Goal: Task Accomplishment & Management: Complete application form

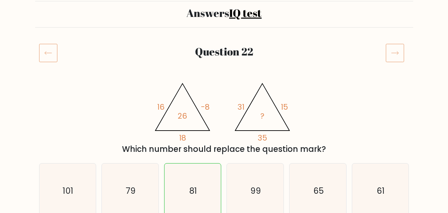
scroll to position [33, 0]
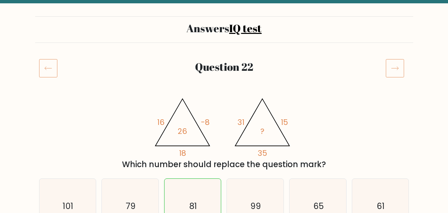
click at [393, 72] on icon at bounding box center [395, 68] width 19 height 19
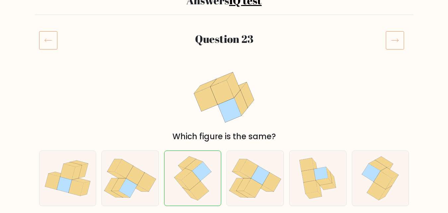
scroll to position [33, 0]
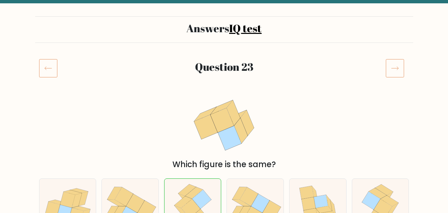
click at [391, 74] on icon at bounding box center [395, 68] width 19 height 19
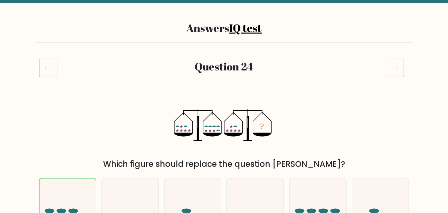
scroll to position [33, 0]
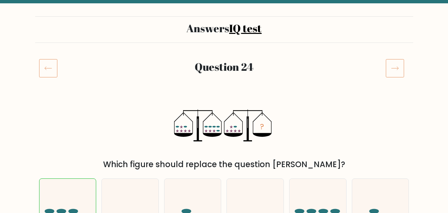
click at [395, 59] on icon at bounding box center [395, 68] width 19 height 19
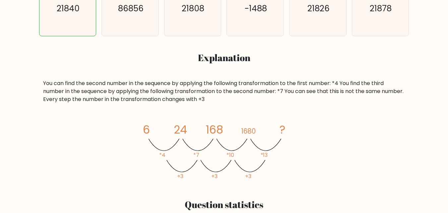
scroll to position [232, 0]
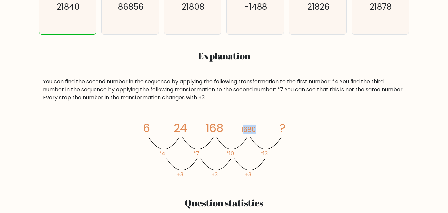
drag, startPoint x: 244, startPoint y: 126, endPoint x: 265, endPoint y: 128, distance: 21.4
click at [265, 128] on icon "image/svg+xml 6 24 168 1680 ? *4 *7 *10 *13 +3 +3 +3" at bounding box center [224, 149] width 199 height 64
click at [262, 125] on icon "image/svg+xml 6 24 168 1680 ? *4 *7 *10 *13 +3 +3 +3" at bounding box center [224, 149] width 199 height 64
drag, startPoint x: 242, startPoint y: 132, endPoint x: 264, endPoint y: 131, distance: 22.9
click at [264, 131] on icon "image/svg+xml 6 24 168 1680 ? *4 *7 *10 *13 +3 +3 +3" at bounding box center [224, 149] width 199 height 64
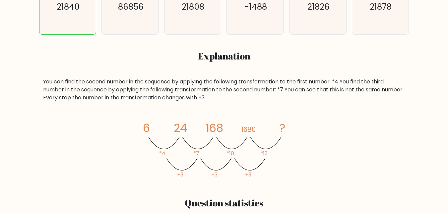
click at [267, 111] on div "You can find the second number in the sequence by applying the following transf…" at bounding box center [224, 130] width 370 height 104
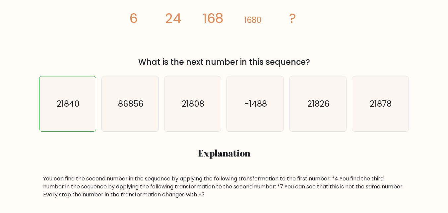
scroll to position [133, 0]
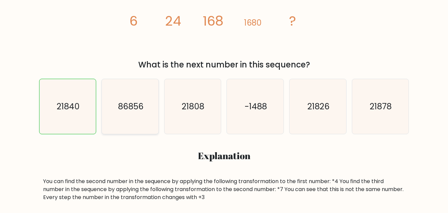
click at [142, 123] on icon "86856" at bounding box center [130, 106] width 55 height 55
radio input "true"
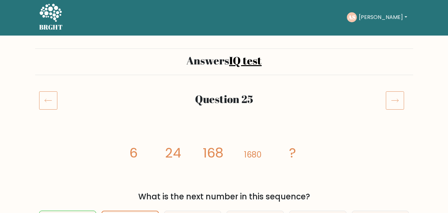
scroll to position [101, 0]
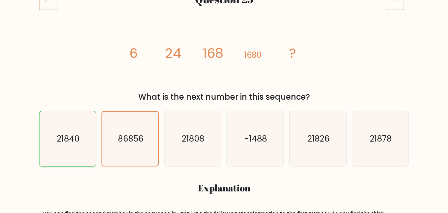
click at [84, 154] on icon "21840" at bounding box center [67, 138] width 55 height 55
click at [224, 8] on input "a. 21840" at bounding box center [224, 7] width 0 height 2
radio input "true"
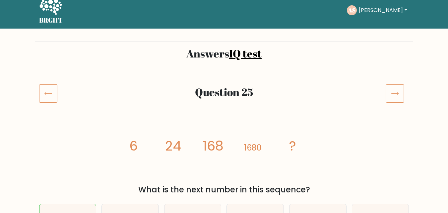
scroll to position [1, 0]
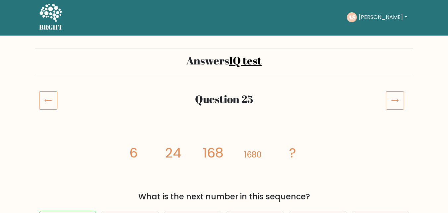
click at [399, 96] on icon at bounding box center [395, 100] width 19 height 19
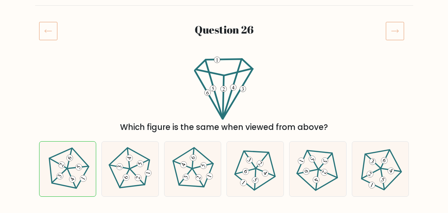
scroll to position [66, 0]
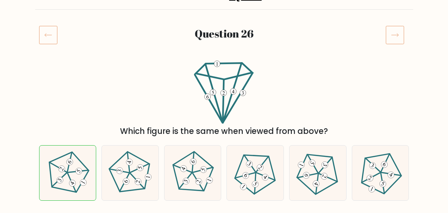
click at [399, 35] on icon at bounding box center [395, 35] width 19 height 19
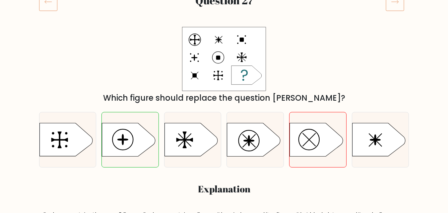
scroll to position [66, 0]
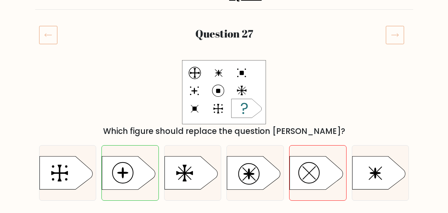
click at [401, 40] on icon at bounding box center [395, 35] width 19 height 19
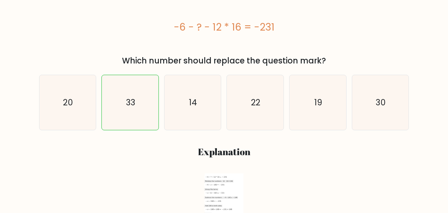
scroll to position [66, 0]
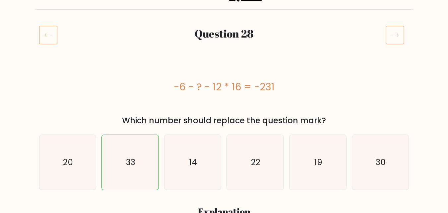
click at [397, 40] on icon at bounding box center [395, 35] width 19 height 19
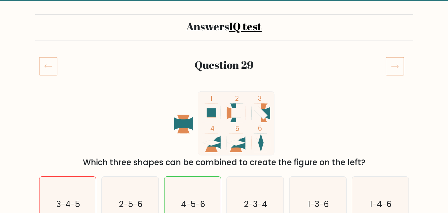
scroll to position [33, 0]
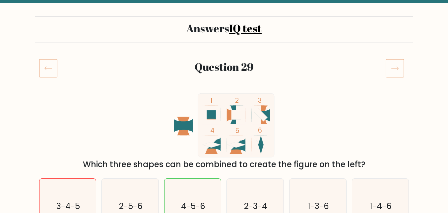
click at [394, 69] on icon at bounding box center [395, 68] width 19 height 19
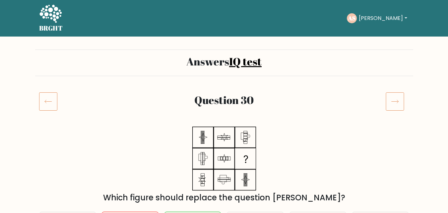
click at [402, 104] on icon at bounding box center [395, 101] width 19 height 19
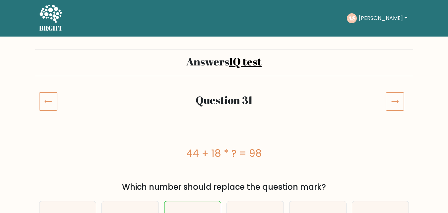
click at [388, 105] on icon at bounding box center [395, 101] width 19 height 19
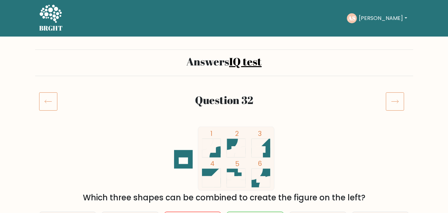
click at [387, 108] on icon at bounding box center [395, 101] width 19 height 19
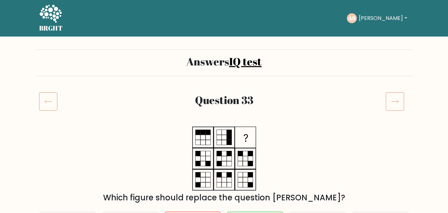
click at [387, 108] on icon at bounding box center [395, 101] width 19 height 19
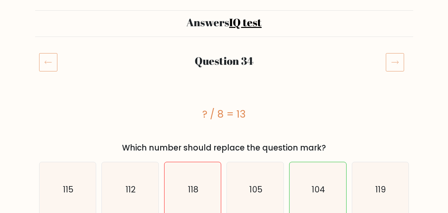
scroll to position [33, 0]
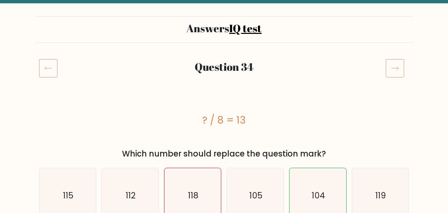
click at [185, 172] on icon "118" at bounding box center [192, 195] width 55 height 55
click at [224, 75] on input "c. 118" at bounding box center [224, 74] width 0 height 2
radio input "true"
click at [259, 183] on icon "105" at bounding box center [255, 195] width 55 height 55
click at [225, 75] on input "d. 105" at bounding box center [224, 74] width 0 height 2
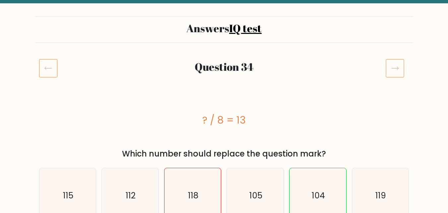
radio input "true"
click at [211, 180] on icon "118" at bounding box center [192, 195] width 55 height 55
click at [224, 75] on input "c. 118" at bounding box center [224, 74] width 0 height 2
radio input "true"
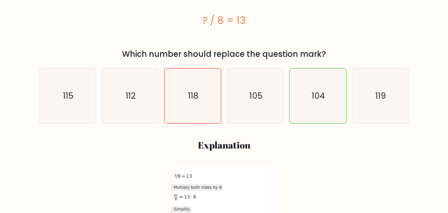
scroll to position [199, 0]
